Goal: Information Seeking & Learning: Learn about a topic

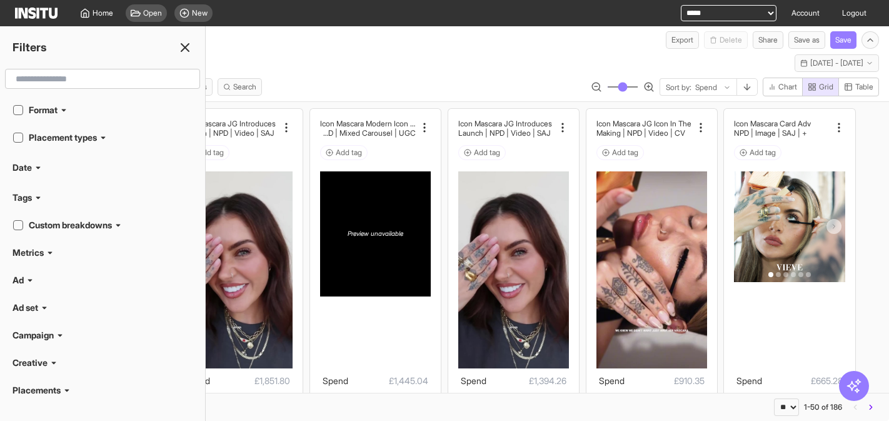
select select "**"
click at [187, 48] on icon at bounding box center [185, 47] width 15 height 15
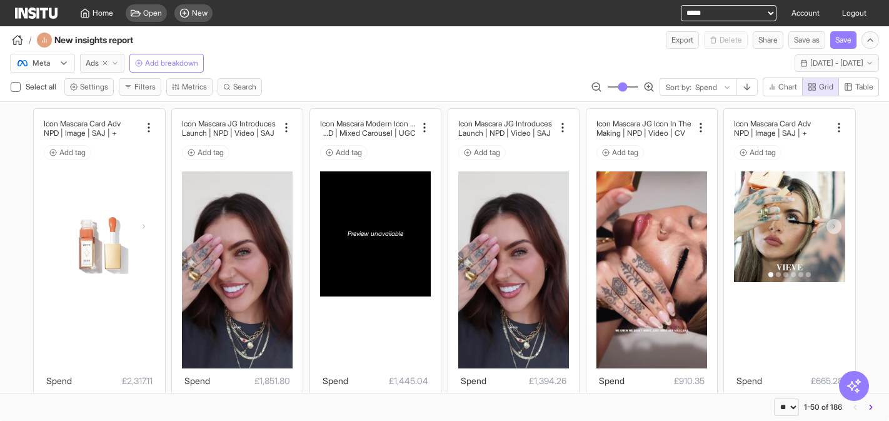
click at [741, 15] on select "**********" at bounding box center [729, 13] width 96 height 16
select select "**********"
click at [681, 5] on select "**********" at bounding box center [729, 13] width 96 height 16
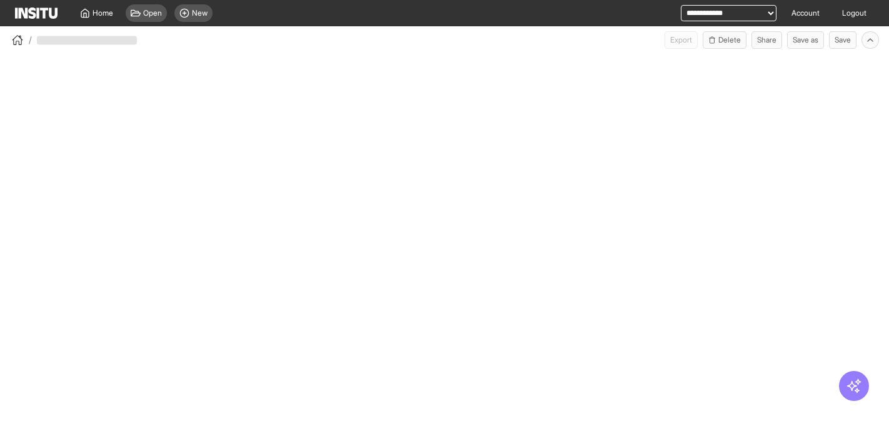
select select "**"
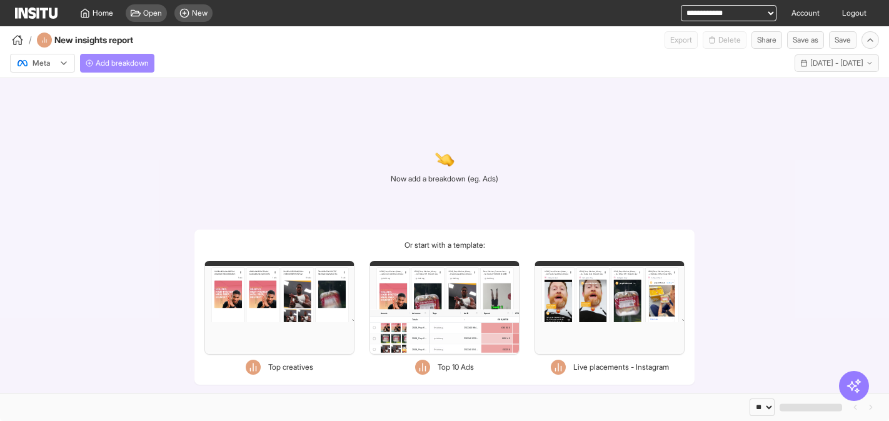
click at [102, 63] on span "Add breakdown" at bounding box center [122, 63] width 53 height 10
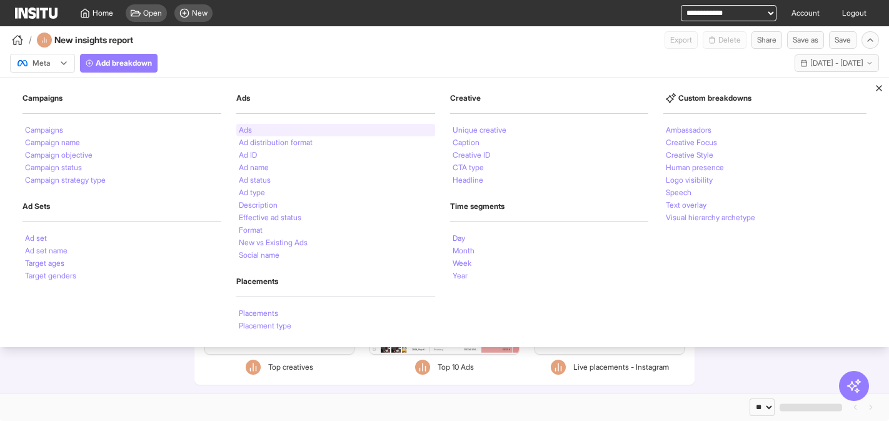
click at [241, 131] on li "Ads" at bounding box center [245, 130] width 13 height 8
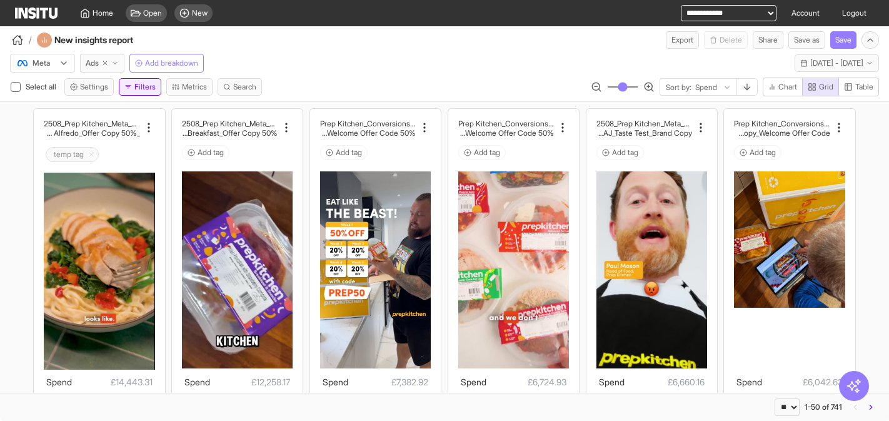
click at [136, 84] on button "Filters" at bounding box center [140, 87] width 43 height 18
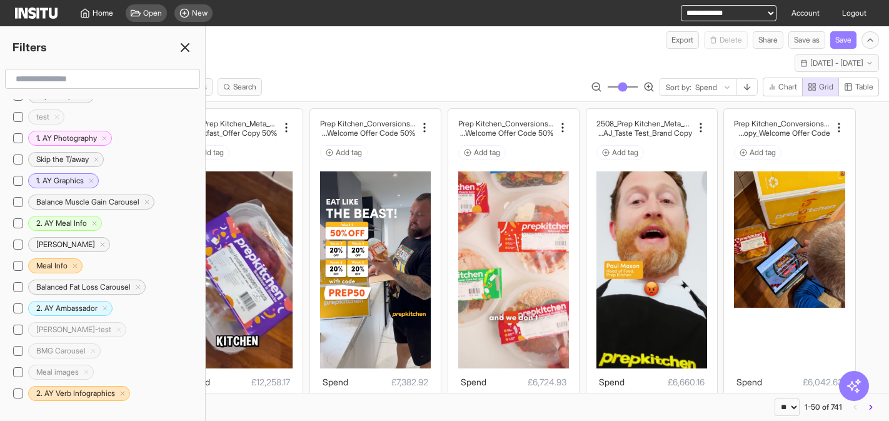
scroll to position [961, 0]
click at [71, 186] on h2 "1. AY Graphics" at bounding box center [60, 181] width 48 height 10
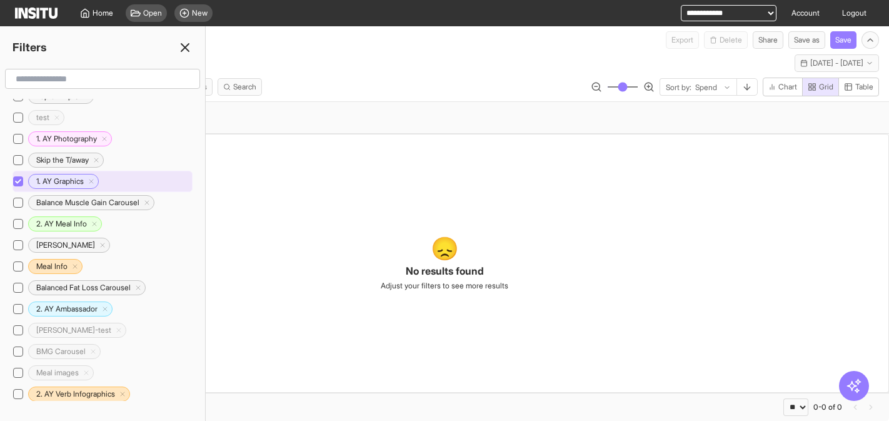
click at [71, 186] on h2 "1. AY Graphics" at bounding box center [60, 181] width 48 height 10
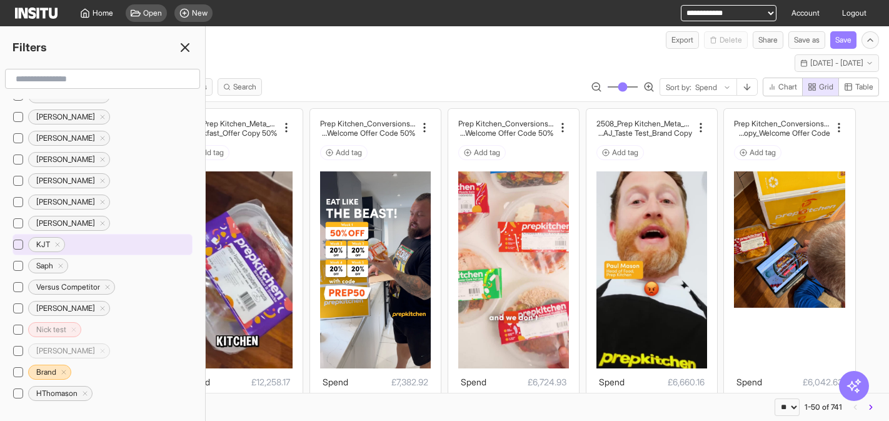
scroll to position [598, 0]
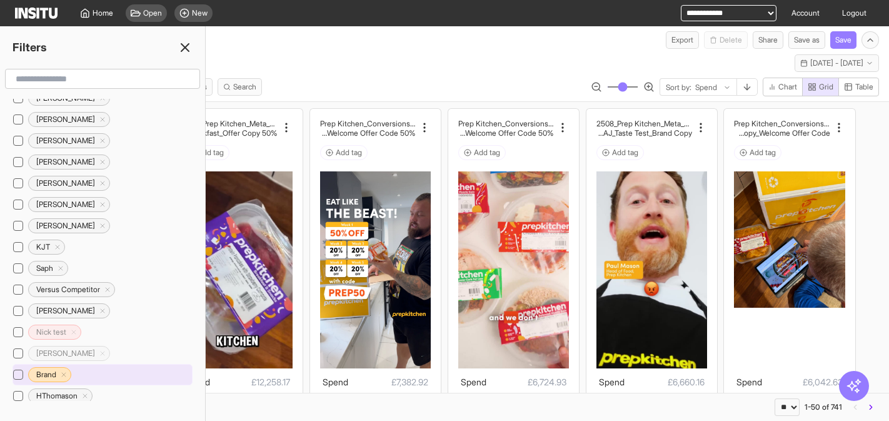
click at [97, 372] on div "Brand" at bounding box center [103, 374] width 180 height 21
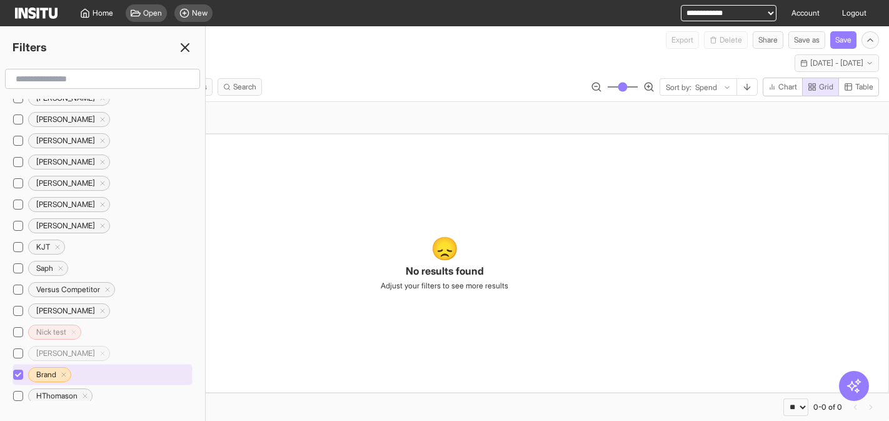
click at [93, 372] on div "Brand" at bounding box center [103, 374] width 180 height 21
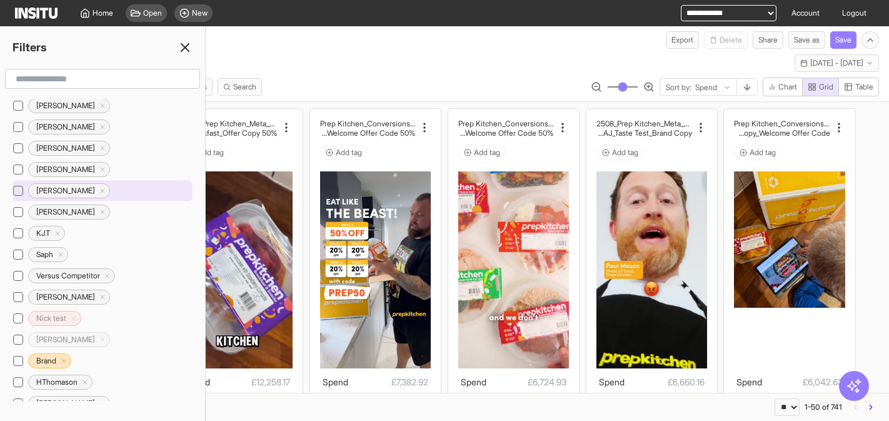
scroll to position [897, 0]
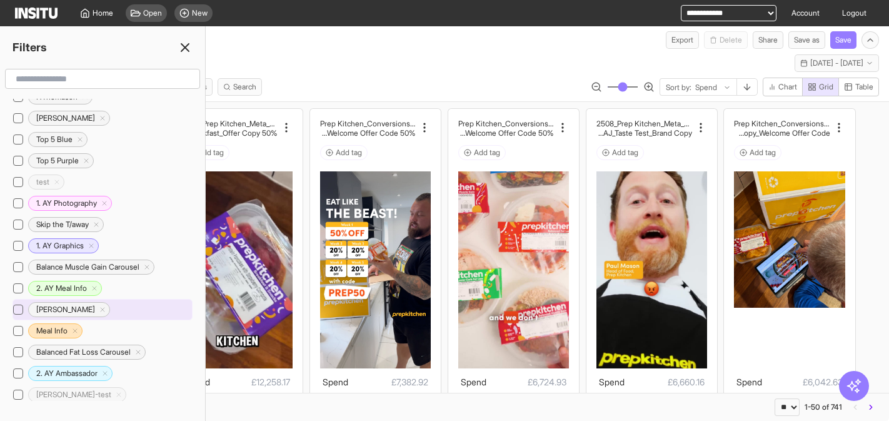
click at [94, 309] on div "Eddie" at bounding box center [103, 309] width 180 height 21
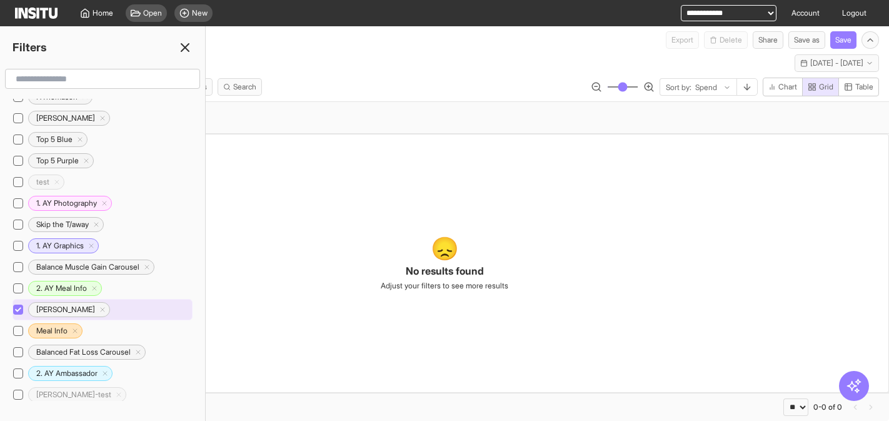
click at [94, 309] on div "Eddie" at bounding box center [103, 309] width 180 height 21
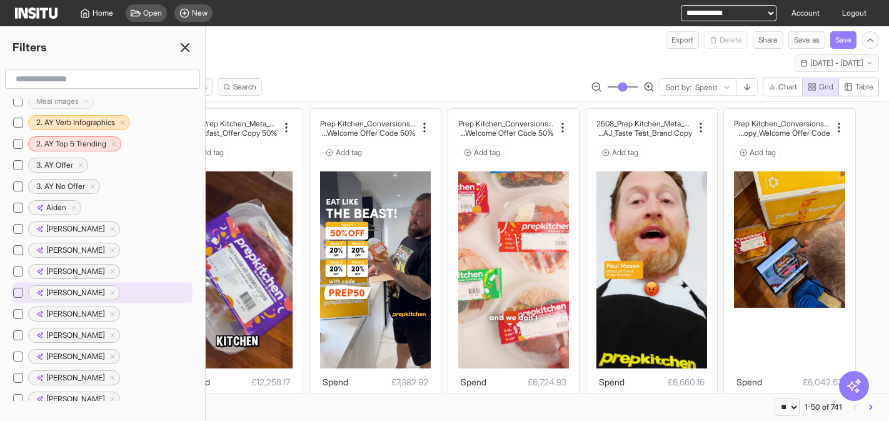
scroll to position [1232, 0]
click at [111, 290] on div "Dan" at bounding box center [103, 293] width 180 height 21
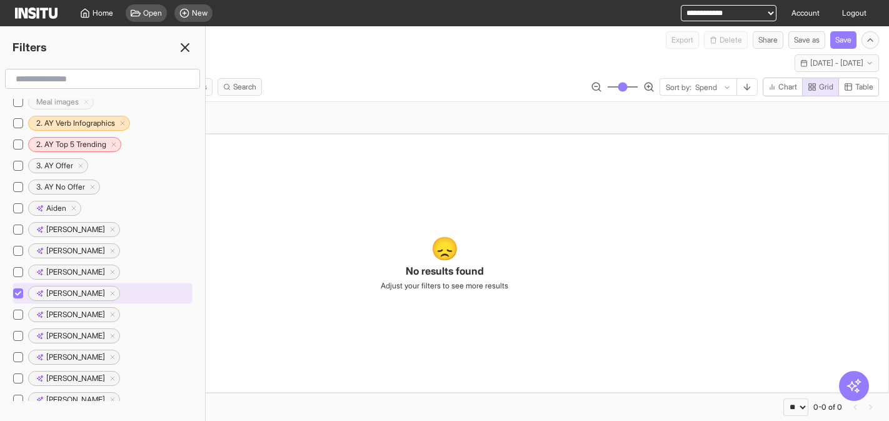
click at [111, 290] on div "Dan" at bounding box center [103, 293] width 180 height 21
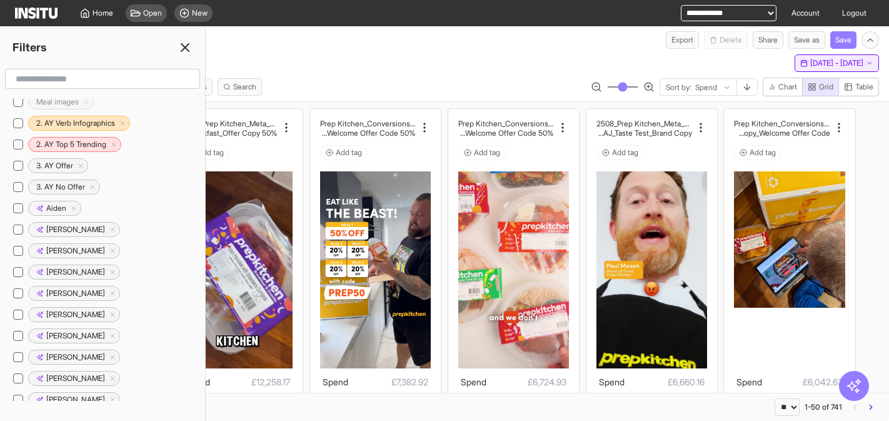
click at [817, 61] on span "[DATE] - [DATE]" at bounding box center [837, 63] width 53 height 10
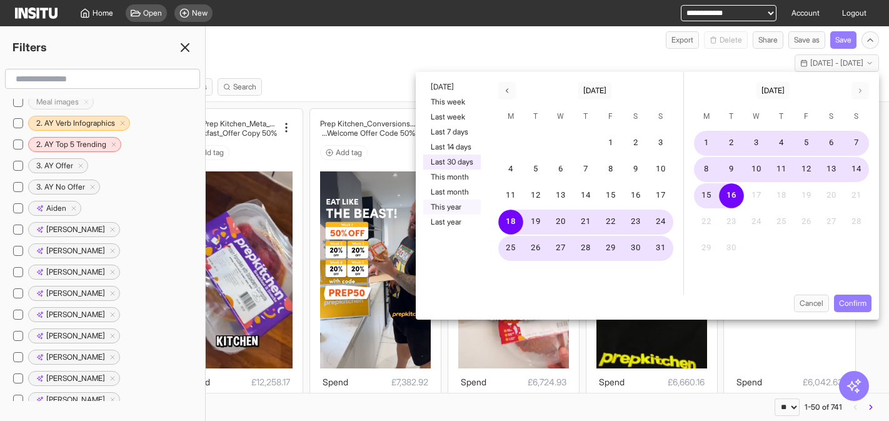
click at [453, 208] on button "This year" at bounding box center [452, 207] width 58 height 15
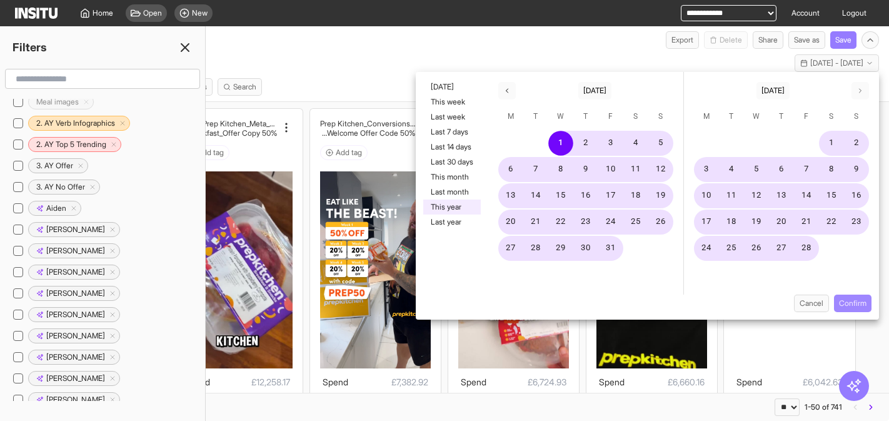
click at [849, 302] on button "Confirm" at bounding box center [853, 304] width 38 height 18
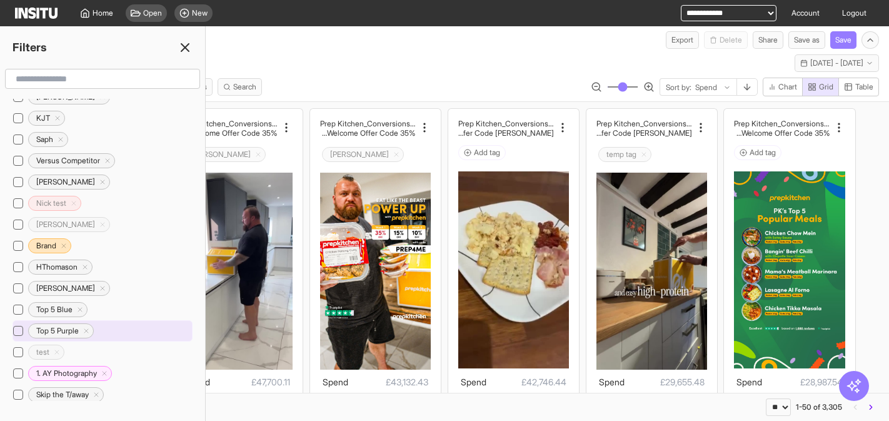
scroll to position [697, 0]
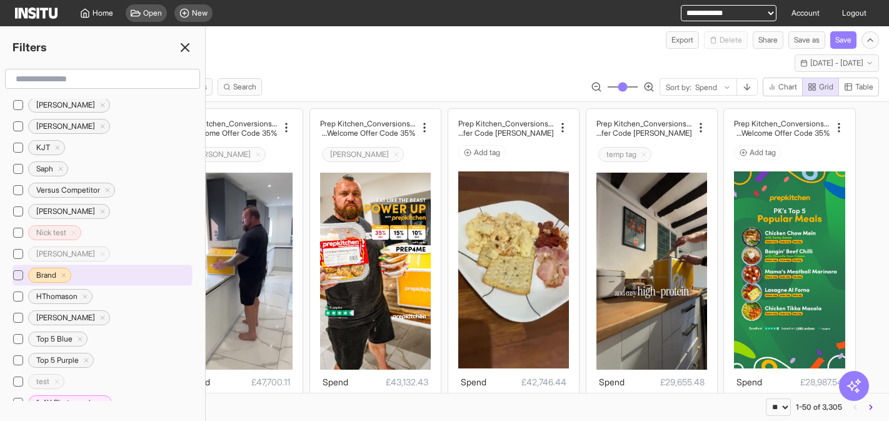
click at [93, 273] on div "Brand" at bounding box center [103, 275] width 180 height 21
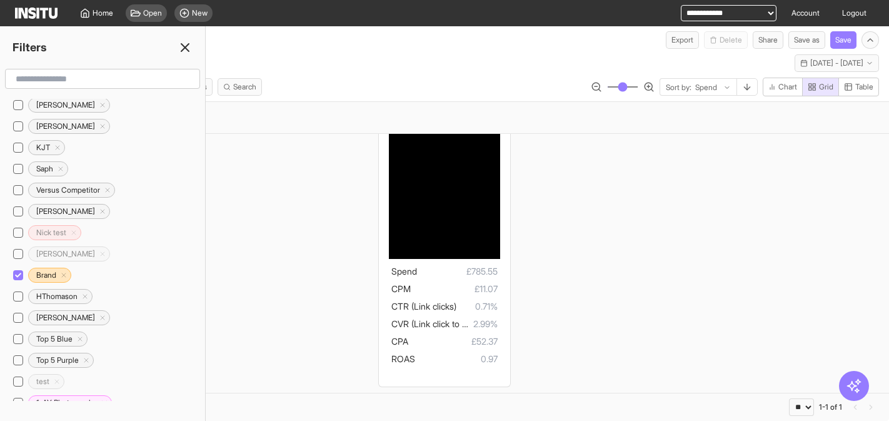
scroll to position [139, 0]
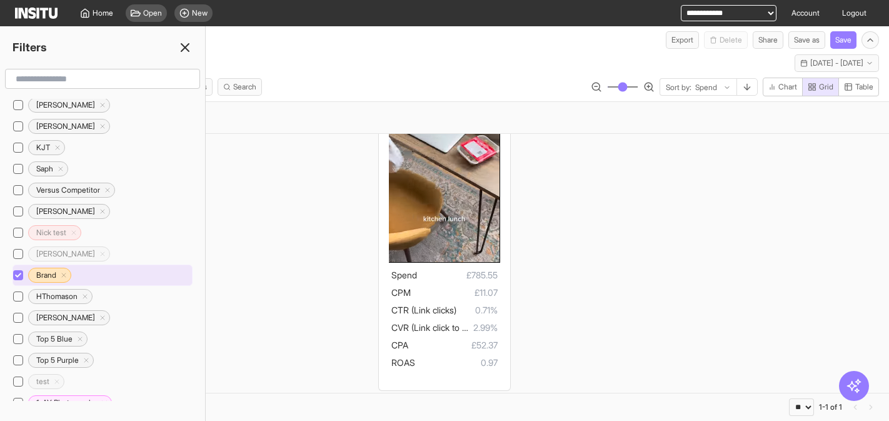
click at [93, 275] on div "Brand" at bounding box center [103, 275] width 180 height 21
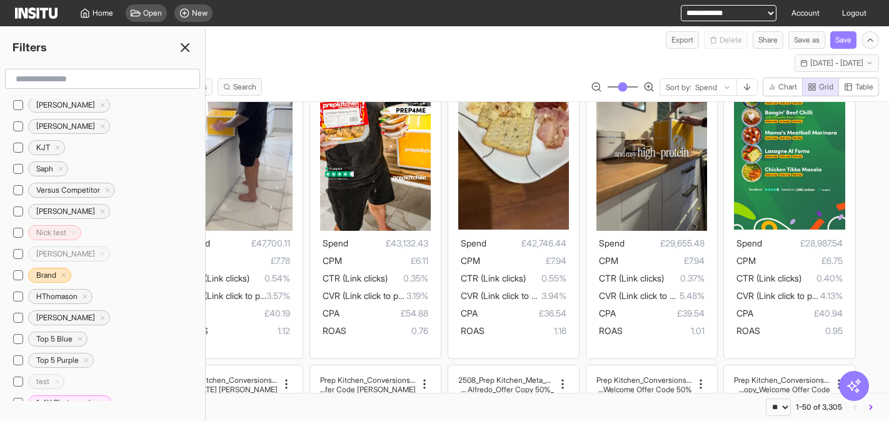
click at [181, 50] on line at bounding box center [185, 48] width 8 height 8
